Goal: Communication & Community: Answer question/provide support

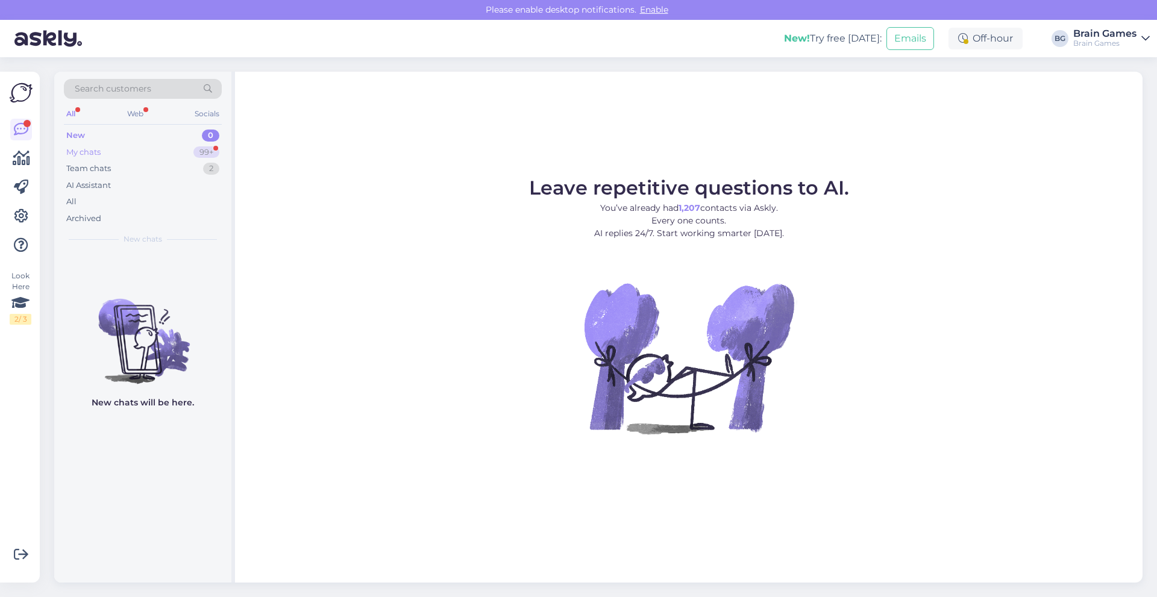
click at [108, 157] on div "My chats 99+" at bounding box center [143, 152] width 158 height 17
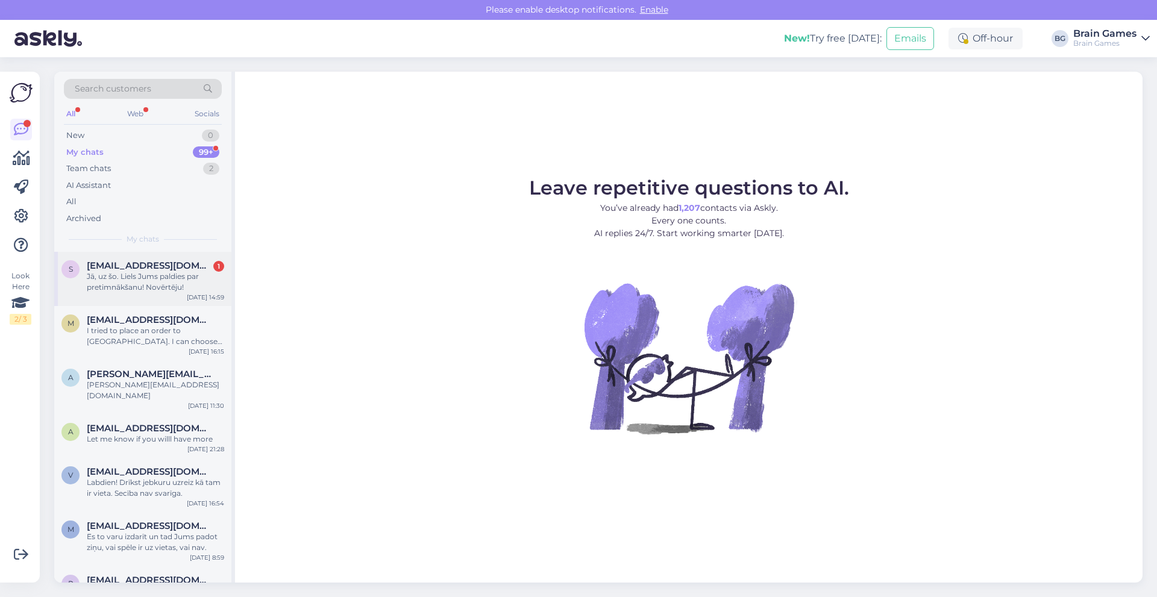
click at [158, 268] on span "[EMAIL_ADDRESS][DOMAIN_NAME]" at bounding box center [149, 265] width 125 height 11
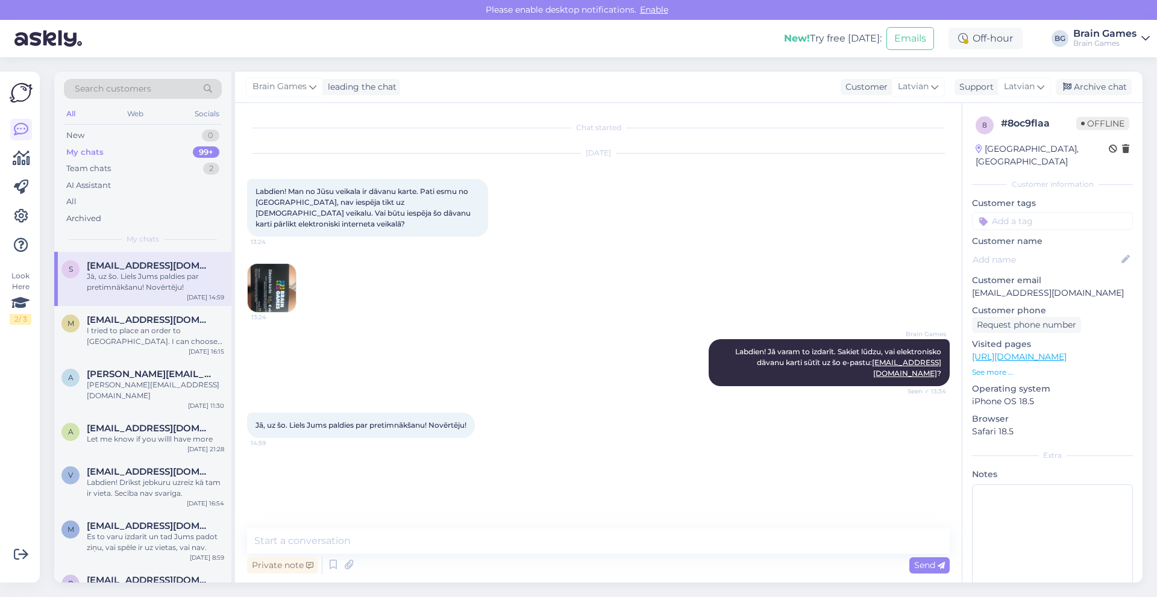
click at [281, 266] on img at bounding box center [272, 288] width 48 height 48
drag, startPoint x: 838, startPoint y: 352, endPoint x: 939, endPoint y: 350, distance: 100.7
click at [939, 350] on span "Labdien! Jā varam to izdarīt. Sakiet lūdzu, vai elektronisko dāvanu karti sūtīt…" at bounding box center [839, 362] width 208 height 31
copy span "[EMAIL_ADDRESS][DOMAIN_NAME]"
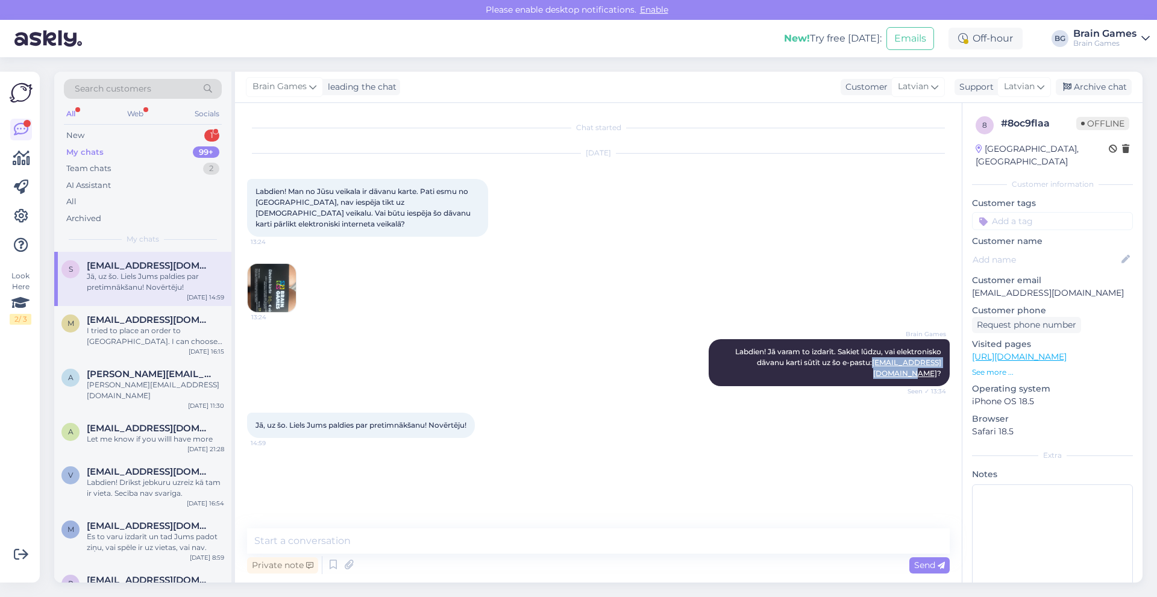
click at [278, 264] on img at bounding box center [272, 288] width 48 height 48
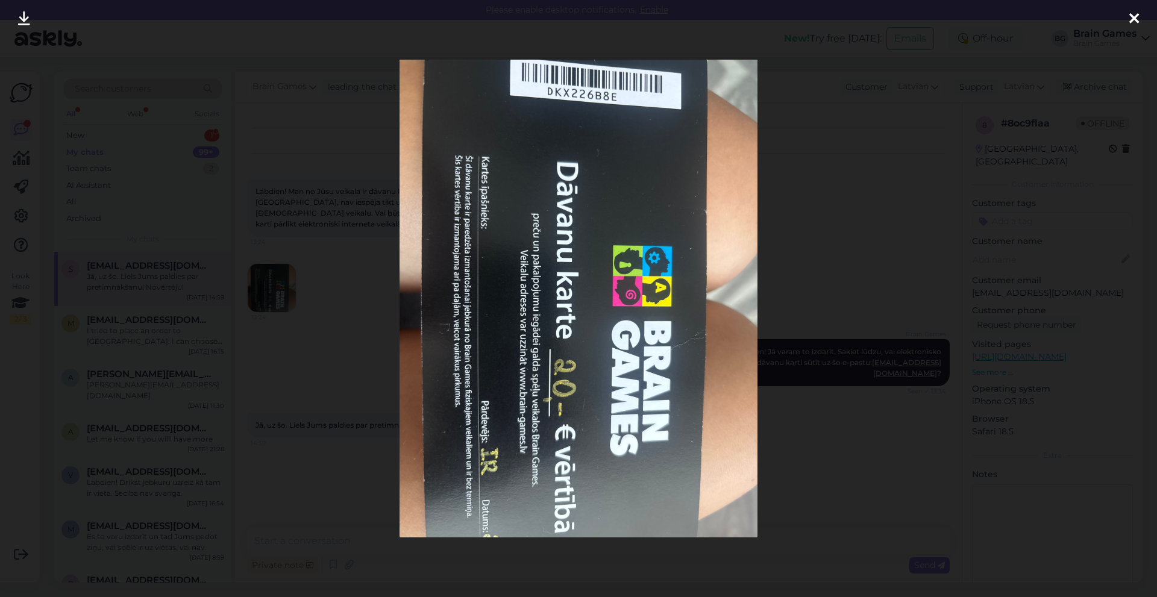
click at [304, 236] on div at bounding box center [578, 298] width 1157 height 597
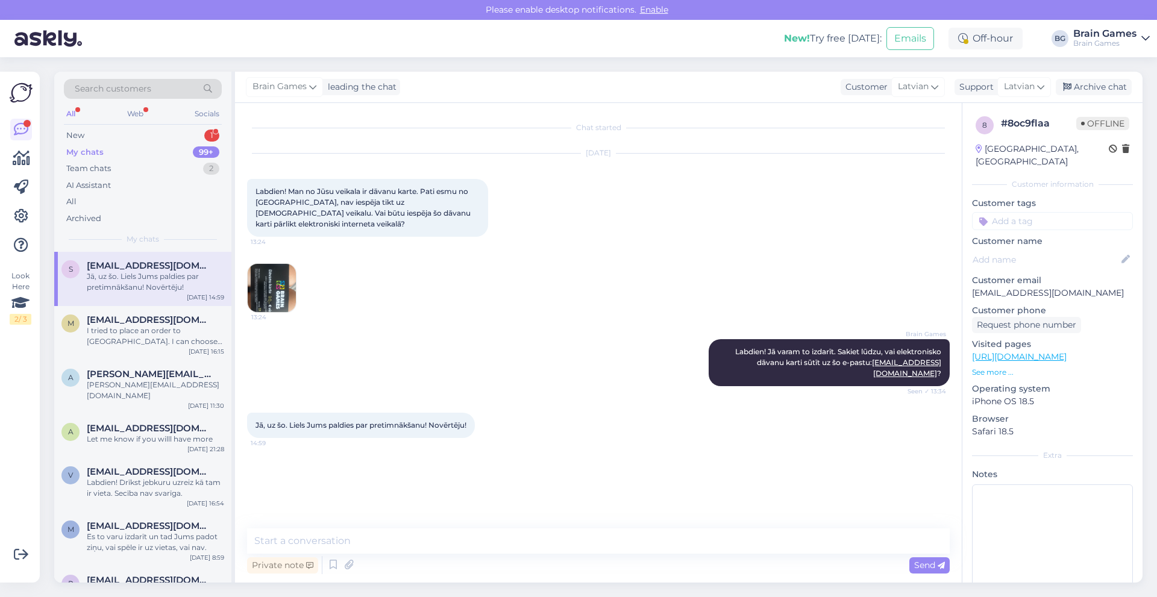
drag, startPoint x: 389, startPoint y: 586, endPoint x: 392, endPoint y: 571, distance: 15.4
click at [389, 584] on div "Search customers All Web Socials New 1 My chats 99+ Team chats 2 AI Assistant A…" at bounding box center [602, 327] width 1110 height 540
click at [395, 568] on div "Private note Send" at bounding box center [598, 565] width 703 height 23
click at [647, 559] on div "Private note Send" at bounding box center [598, 565] width 703 height 23
drag, startPoint x: 422, startPoint y: 567, endPoint x: 410, endPoint y: 570, distance: 13.0
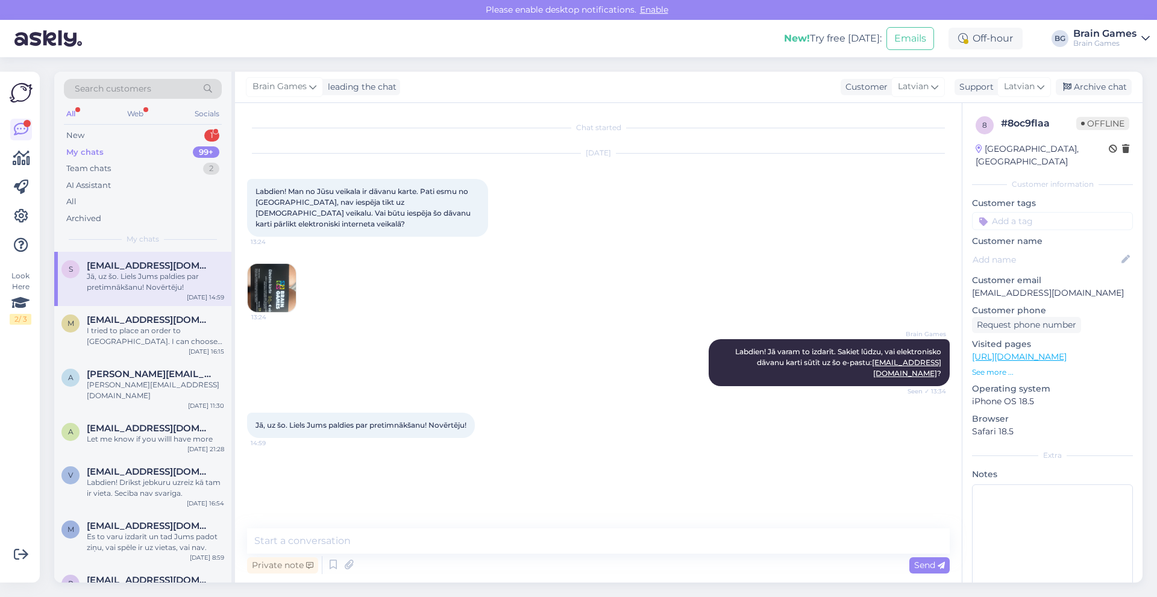
click at [422, 568] on div "Private note Send" at bounding box center [598, 565] width 703 height 23
click at [291, 533] on textarea at bounding box center [598, 541] width 703 height 25
paste textarea "gpxhh3hqk3qv6wfh"
type textarea "Tomēr varu arī šeit jums dāvanu kartes kodu iekopēt: gpxhh3hqk3qv6wfh"
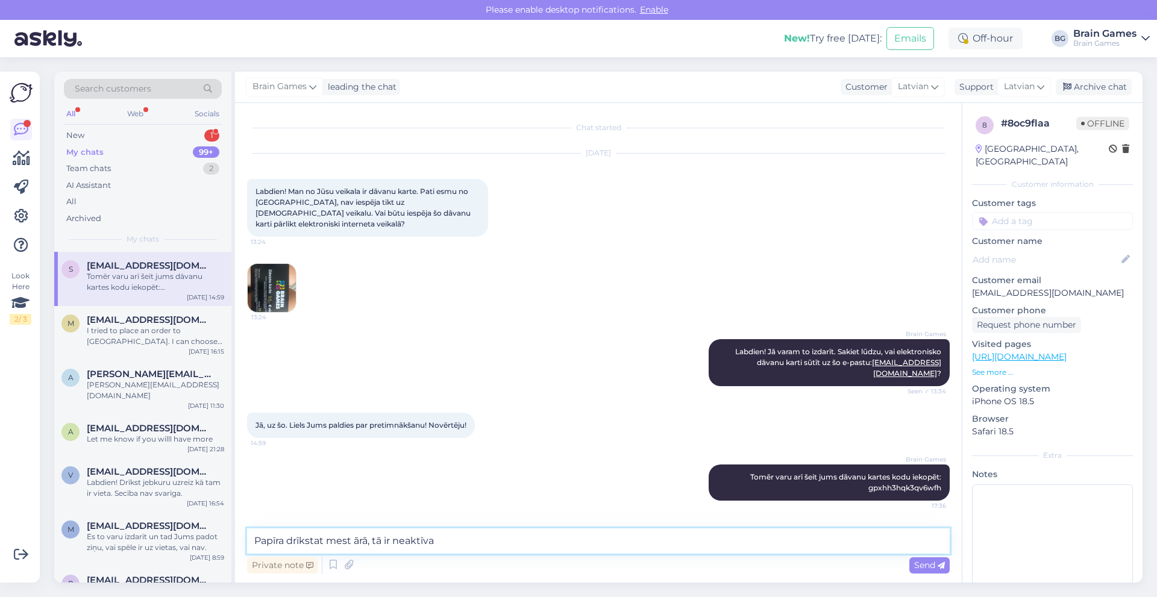
type textarea "Papīra drīkstat mest ārā, tā ir neaktīva."
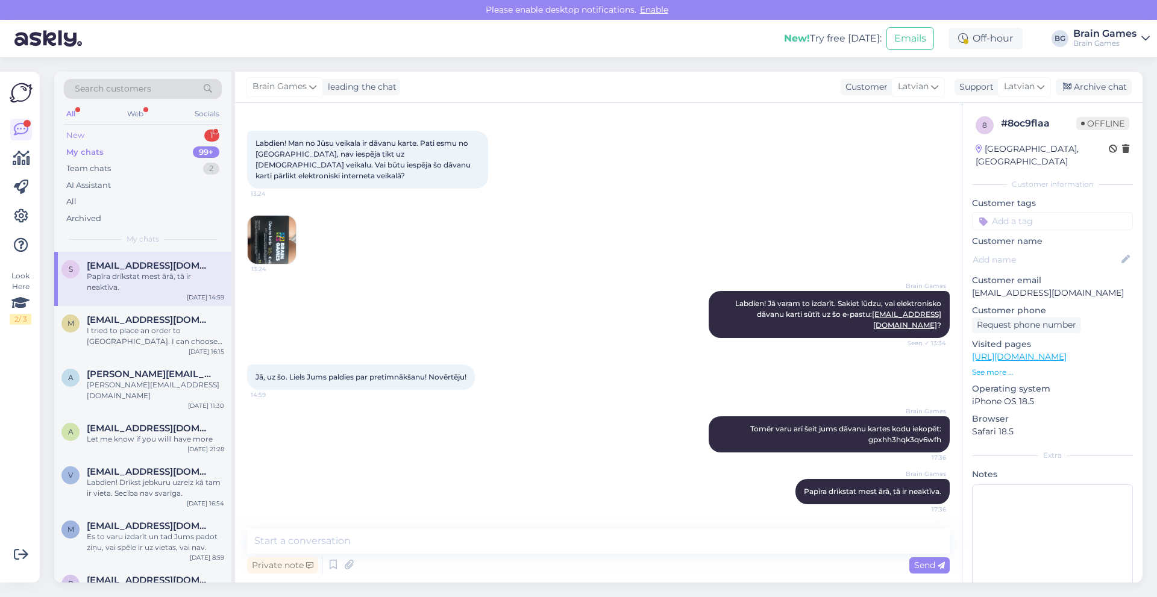
click at [140, 134] on div "New 1" at bounding box center [143, 135] width 158 height 17
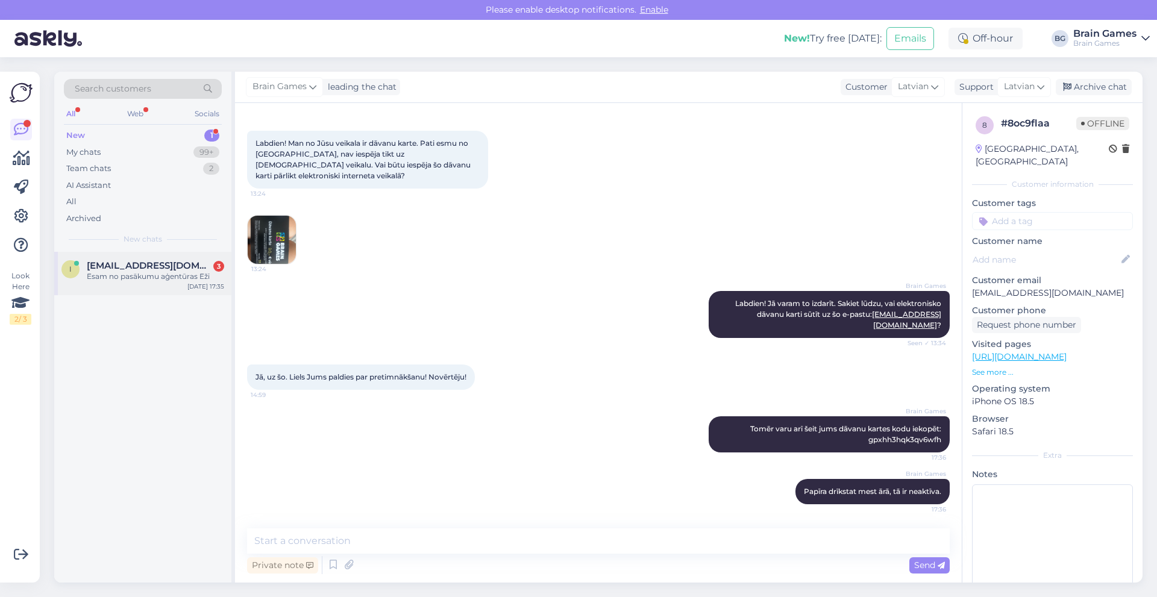
click at [148, 277] on div "Esam no pasākumu aģentūras Eži" at bounding box center [155, 276] width 137 height 11
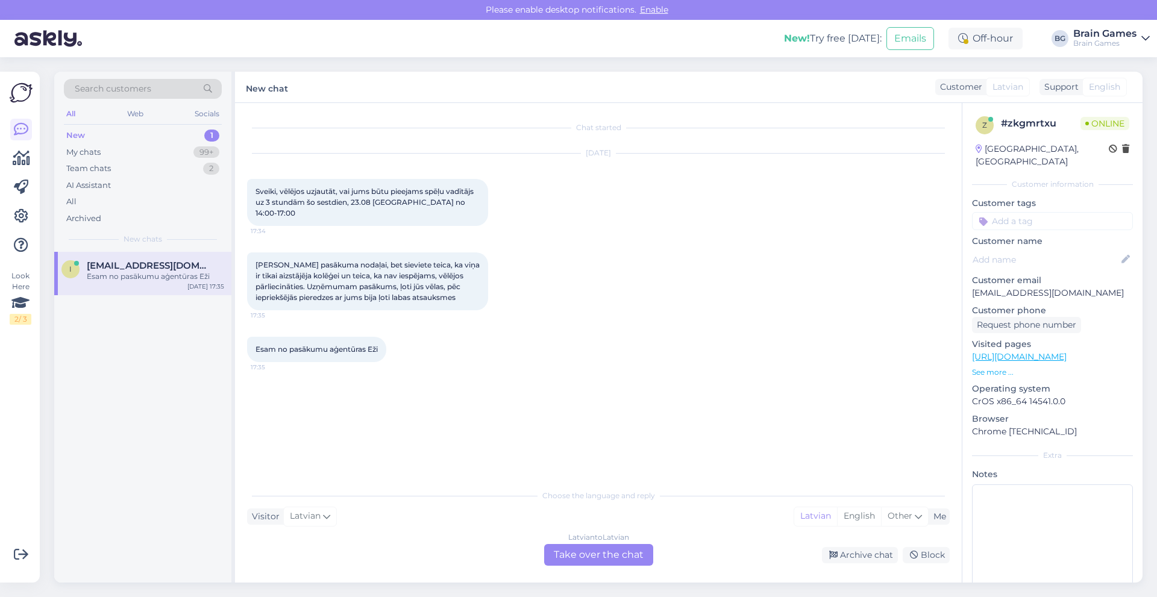
scroll to position [0, 0]
click at [617, 555] on div "Latvian to Latvian Take over the chat" at bounding box center [598, 555] width 109 height 22
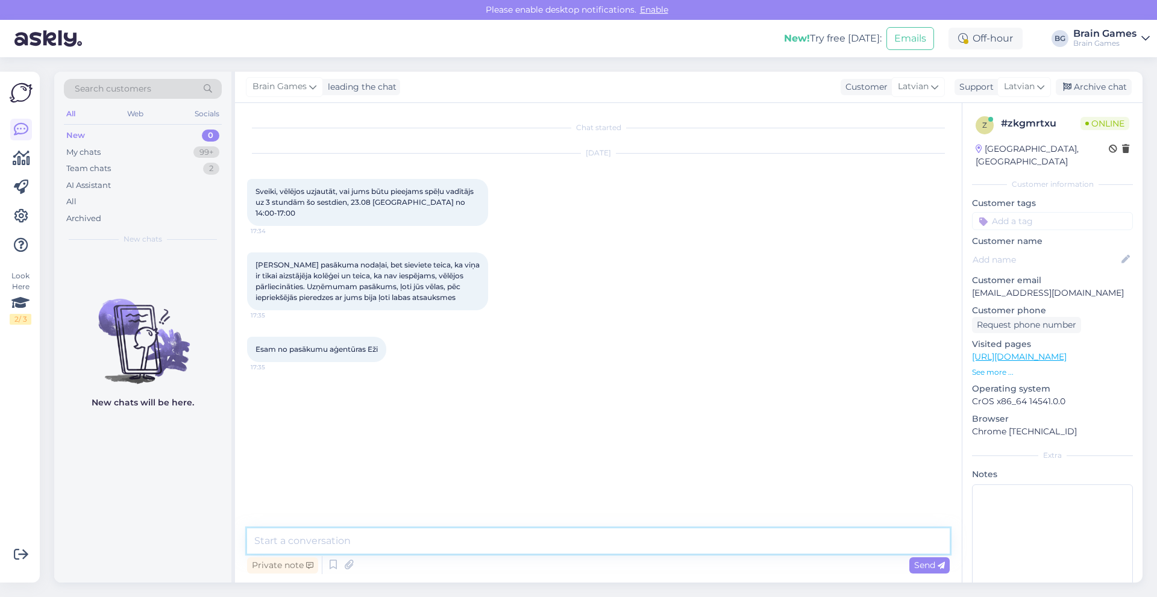
click at [325, 546] on textarea at bounding box center [598, 541] width 703 height 25
type textarea "Labdien! Diemžēl neviens cits īsti neorganizē šos pasākums un man ir grūti Jums…"
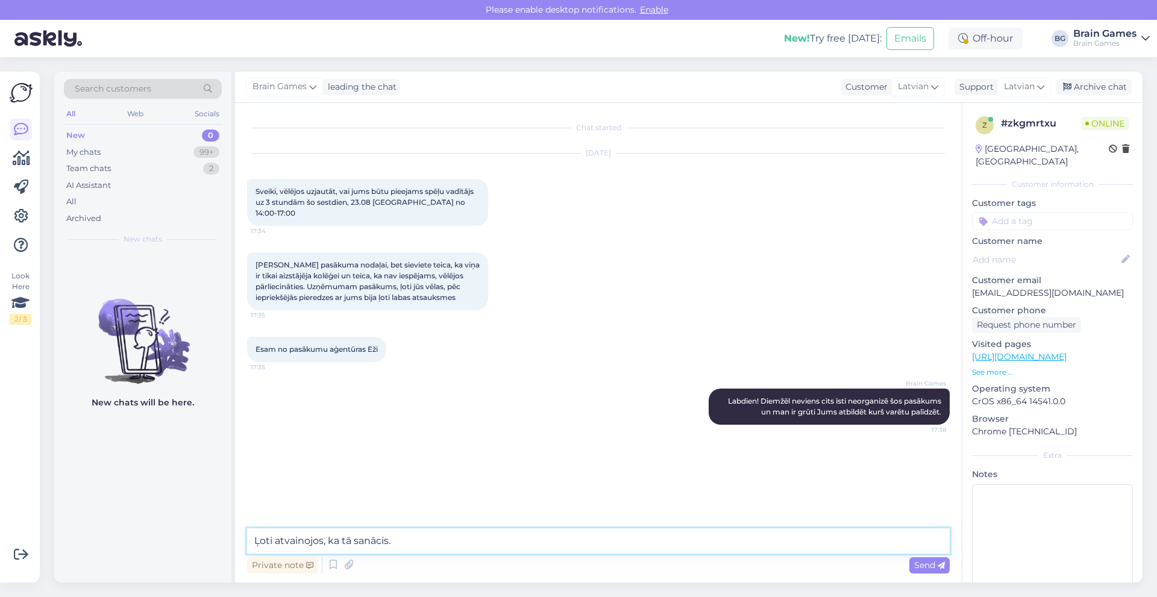
type textarea "Ļoti atvainojos, ka tā sanācis."
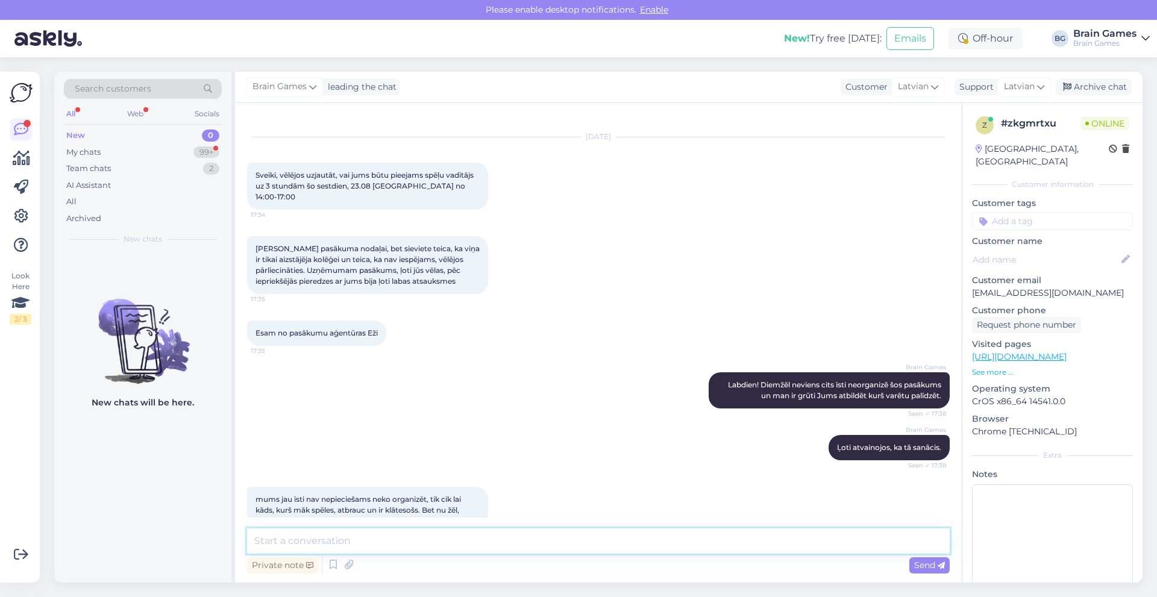
scroll to position [35, 0]
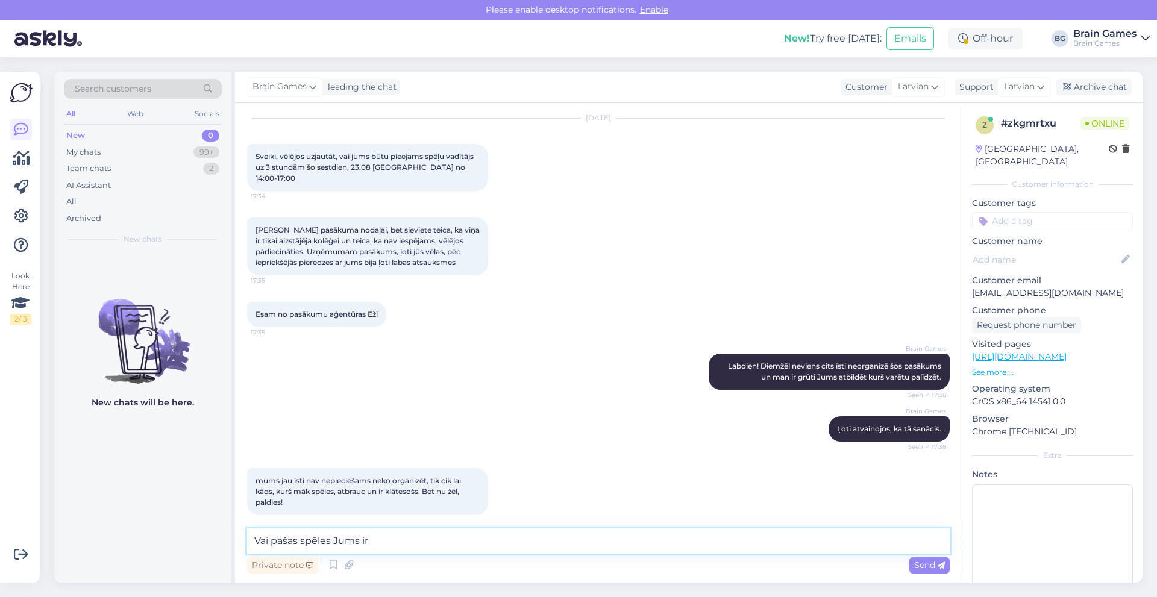
type textarea "Vai pašas spēles Jums ir?"
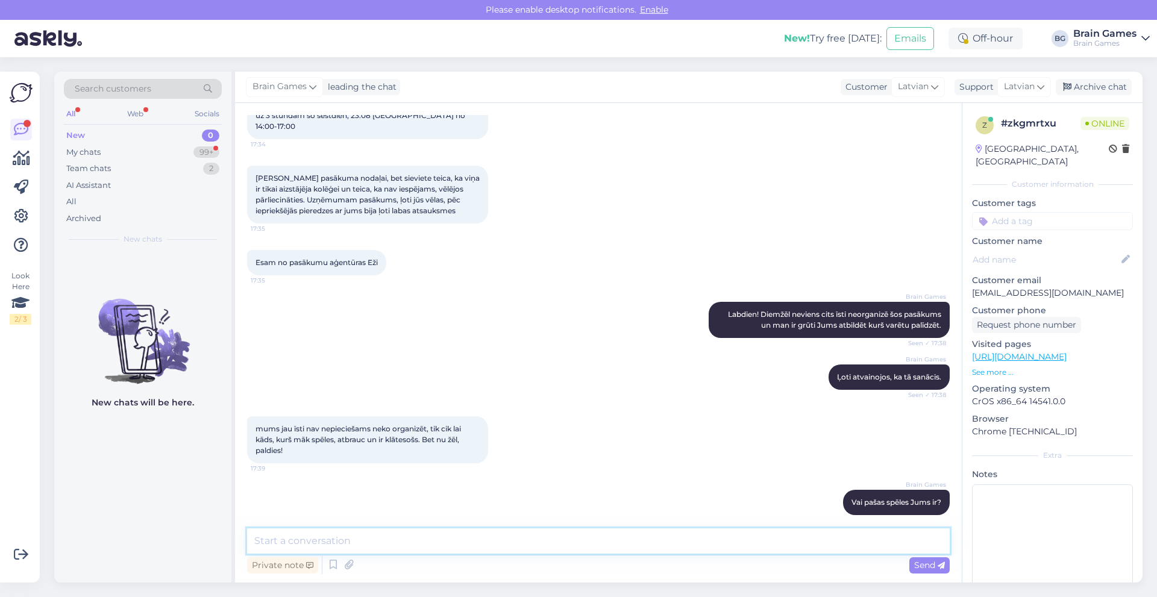
scroll to position [139, 0]
